Goal: Transaction & Acquisition: Purchase product/service

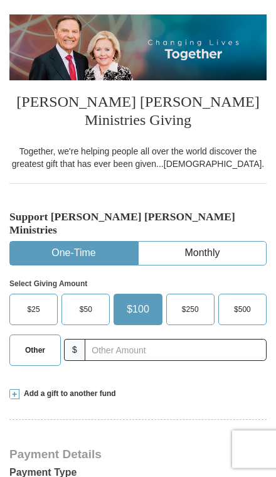
scroll to position [122, 0]
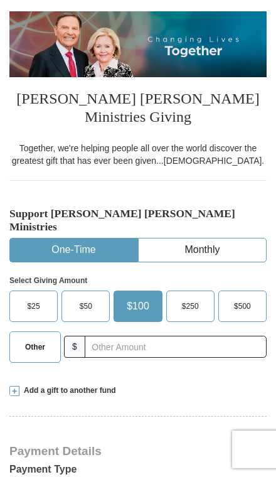
click at [43, 337] on span "Other" at bounding box center [35, 346] width 20 height 19
click at [0, 0] on input "Other" at bounding box center [0, 0] width 0 height 0
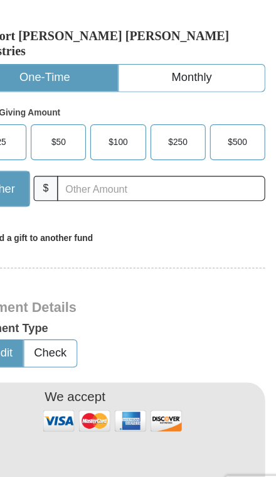
scroll to position [289, 0]
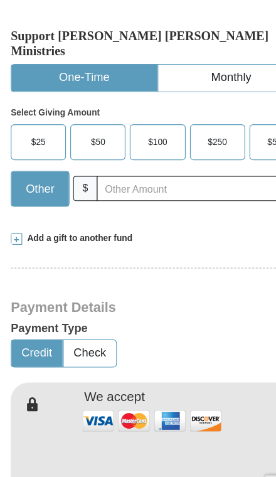
click at [21, 218] on span "Add a gift to another fund" at bounding box center [67, 223] width 97 height 11
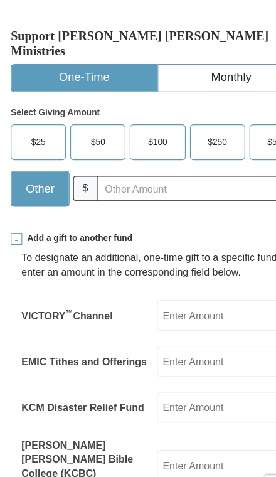
scroll to position [290, 0]
click at [203, 317] on input "EMIC Tithes and Offerings" at bounding box center [197, 330] width 120 height 27
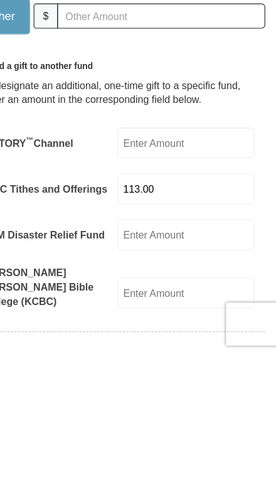
type input "113.00"
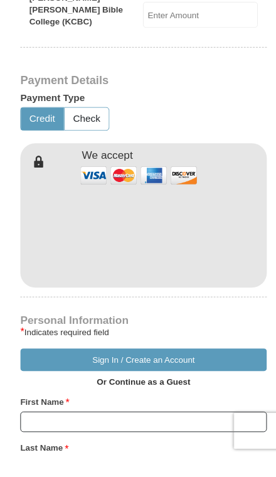
scroll to position [776, 0]
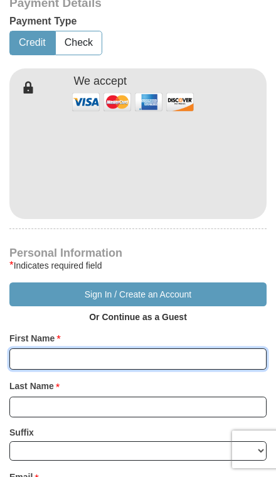
click at [118, 348] on input "First Name *" at bounding box center [137, 358] width 257 height 21
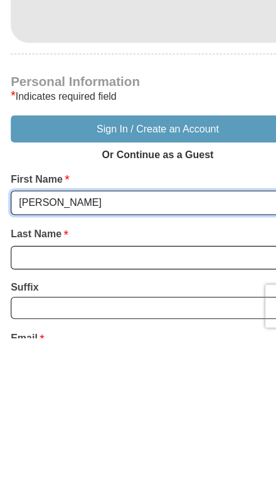
type input "[PERSON_NAME]"
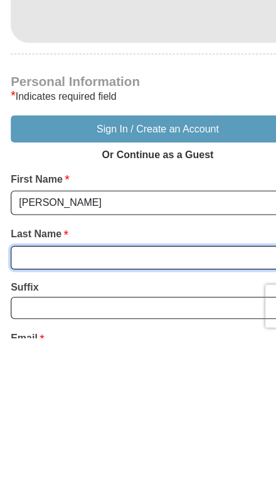
click at [100, 396] on input "Last Name *" at bounding box center [137, 406] width 257 height 21
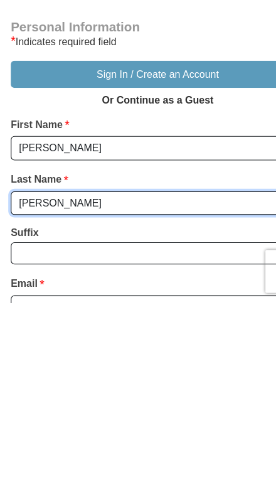
type input "[PERSON_NAME]"
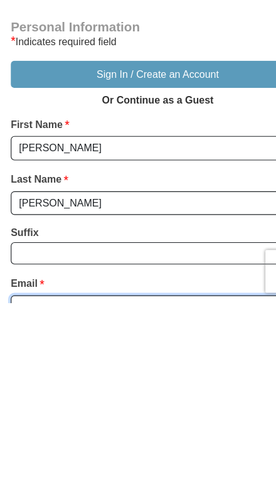
click at [95, 470] on input "Email *" at bounding box center [137, 480] width 257 height 21
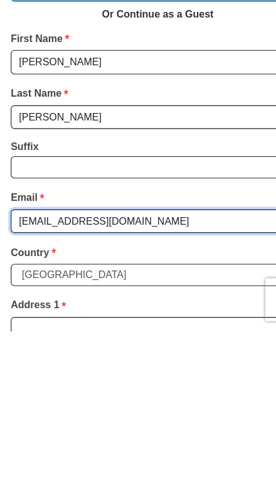
type input "[EMAIL_ADDRESS][DOMAIN_NAME]"
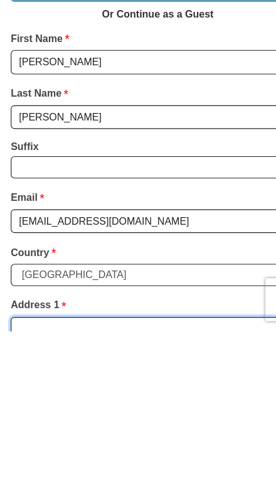
click at [140, 464] on input "Address 1 *" at bounding box center [137, 474] width 257 height 21
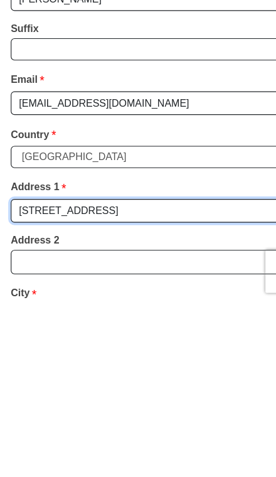
scroll to position [1124, 0]
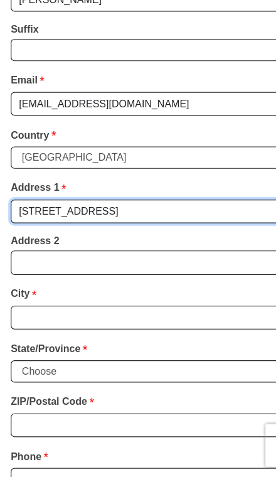
type input "[STREET_ADDRESS]"
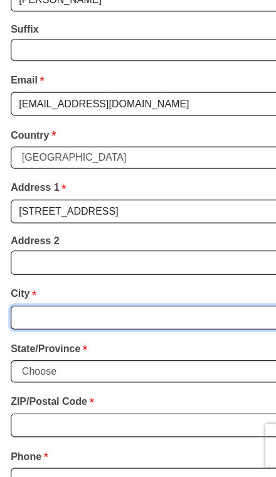
click at [98, 327] on input "City *" at bounding box center [137, 337] width 257 height 21
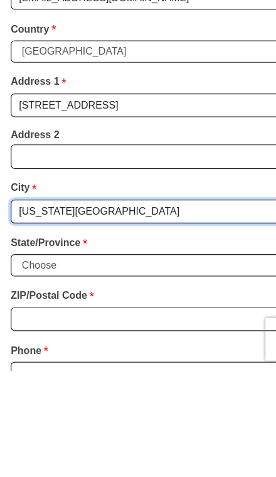
type input "[US_STATE][GEOGRAPHIC_DATA]"
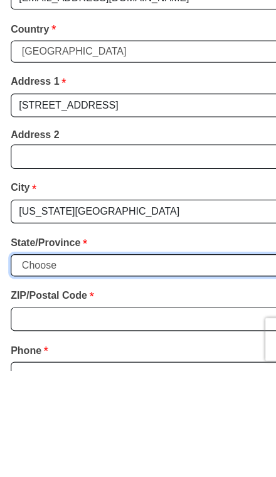
click at [123, 374] on select "Choose [US_STATE] [US_STATE] [US_STATE] [US_STATE] [US_STATE] Armed Forces Amer…" at bounding box center [137, 383] width 257 height 19
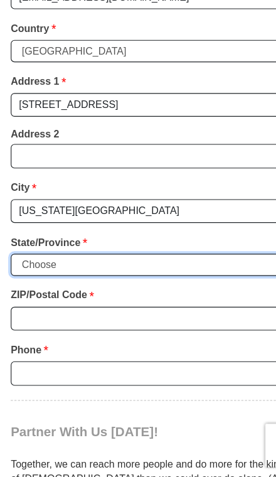
select select "WI"
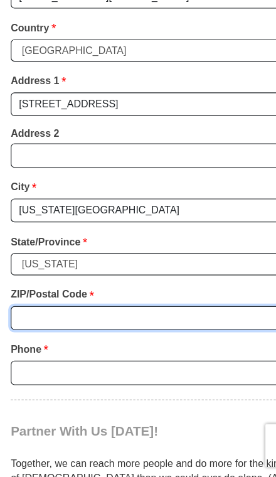
click at [121, 327] on input "ZIP/Postal Code *" at bounding box center [137, 337] width 257 height 21
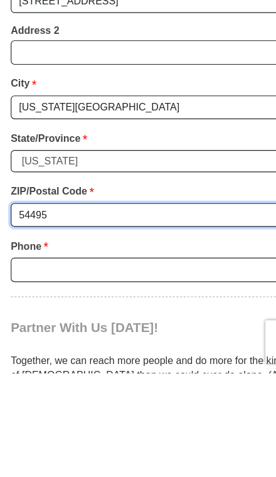
type input "54495"
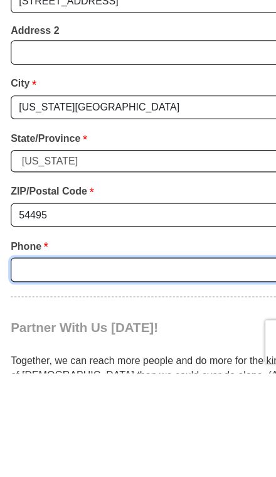
click at [126, 376] on input "Phone * *" at bounding box center [137, 386] width 257 height 21
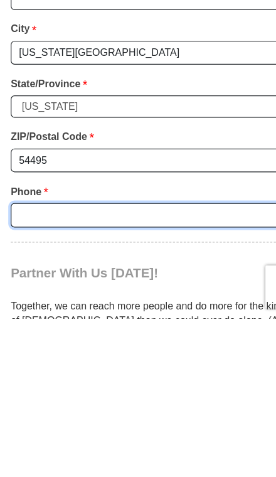
type input "8"
type input "7152137542"
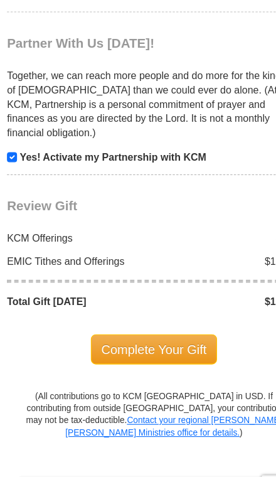
scroll to position [1606, 0]
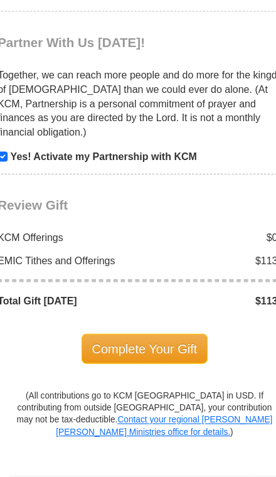
click at [122, 302] on span "Complete Your Gift" at bounding box center [138, 315] width 111 height 26
